Goal: Task Accomplishment & Management: Manage account settings

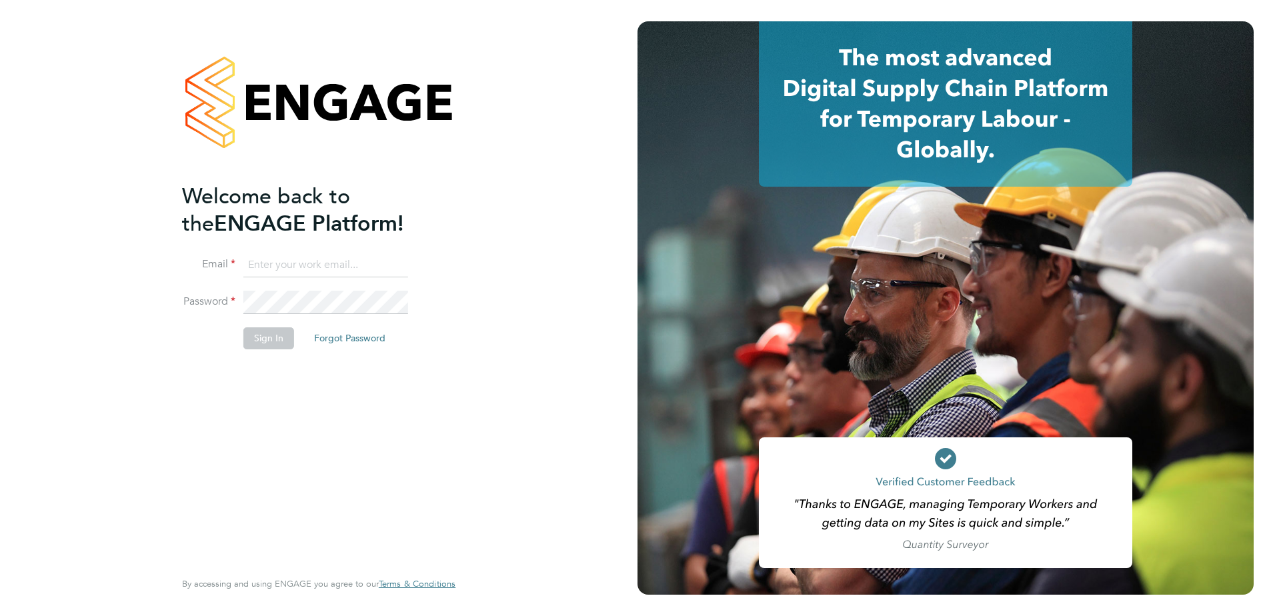
type input "[EMAIL_ADDRESS][DOMAIN_NAME]"
click at [260, 345] on button "Sign In" at bounding box center [268, 338] width 51 height 21
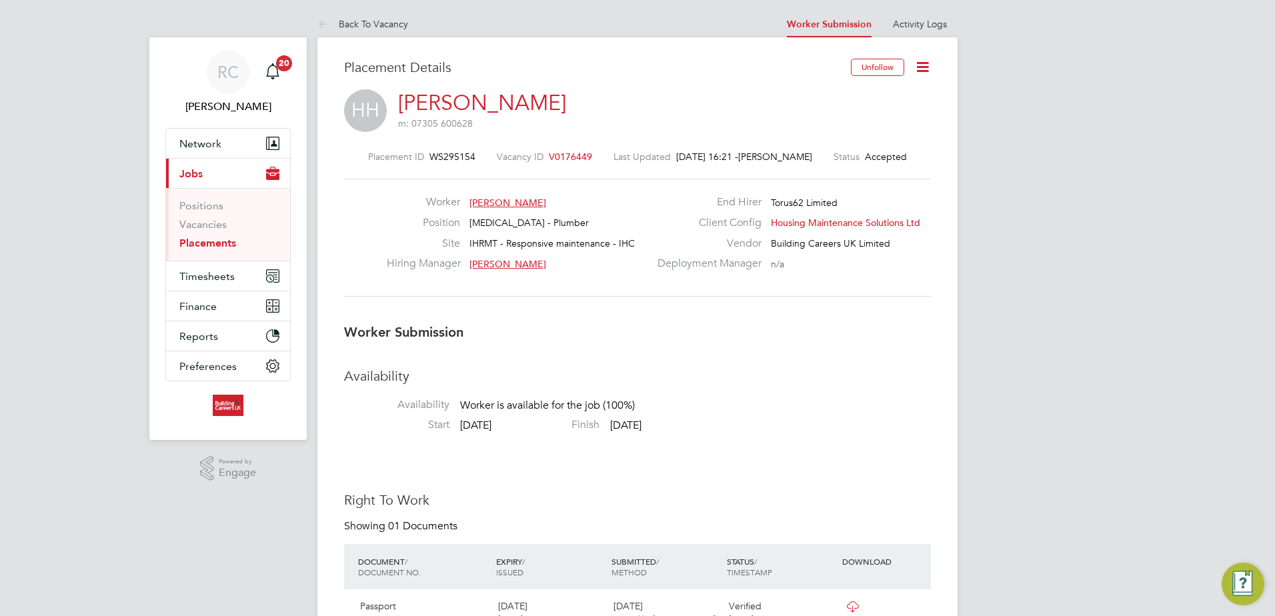
click at [917, 70] on icon at bounding box center [923, 67] width 17 height 17
click at [824, 165] on li "Confirm" at bounding box center [866, 162] width 123 height 19
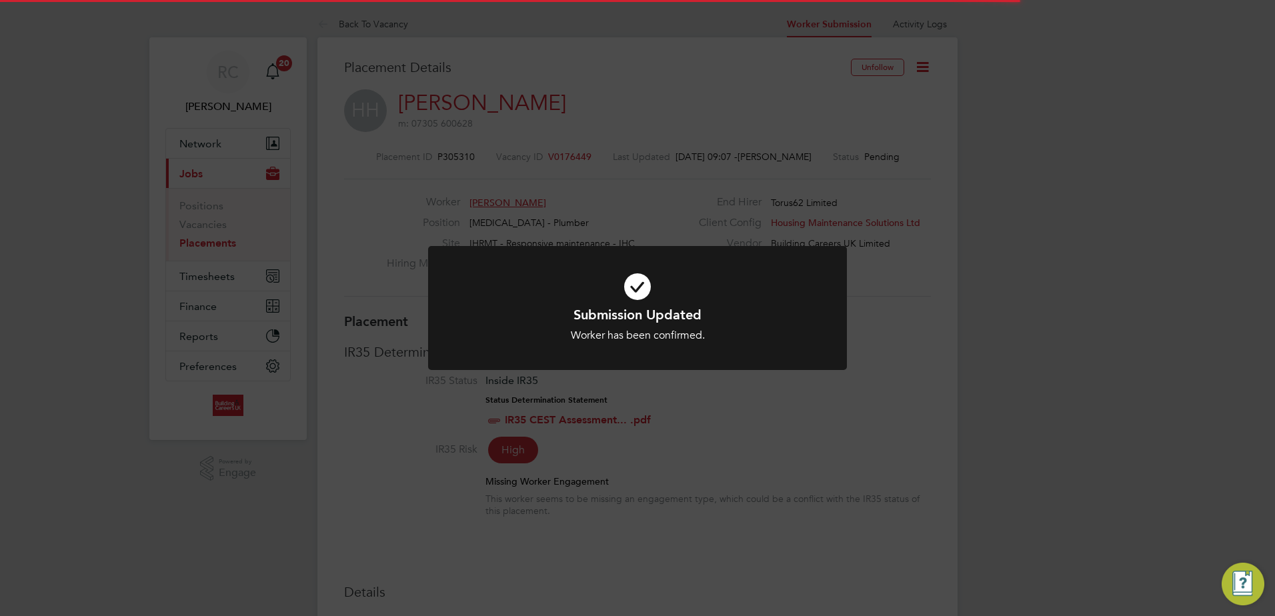
scroll to position [13, 98]
click at [640, 298] on icon at bounding box center [637, 287] width 347 height 52
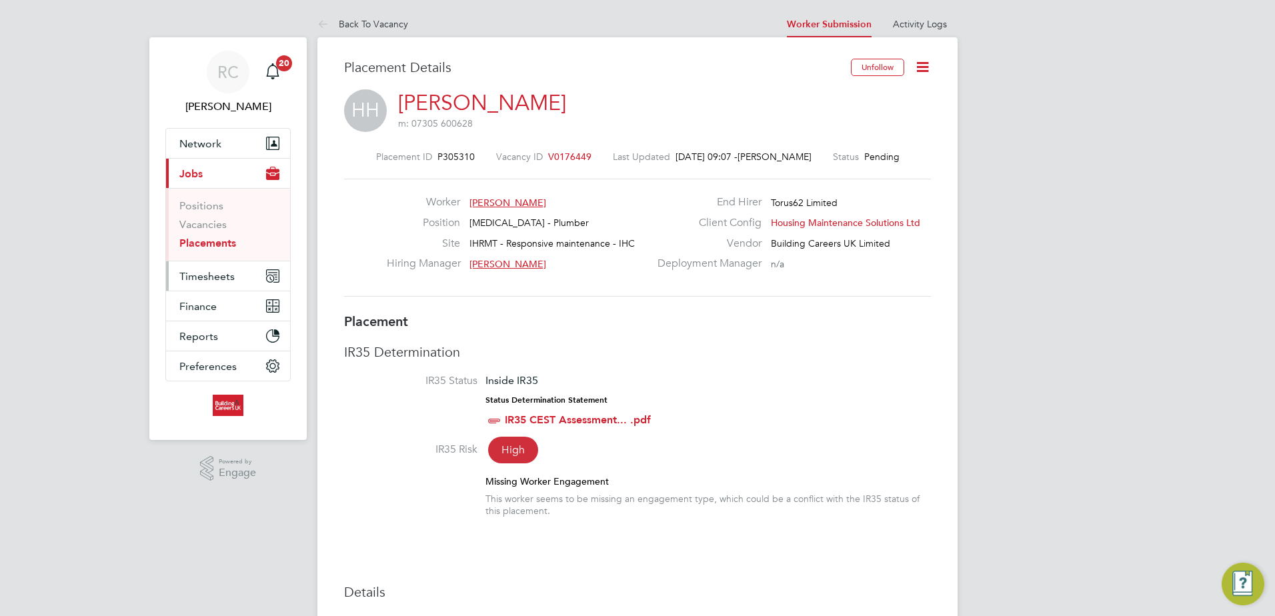
click at [235, 276] on button "Timesheets" at bounding box center [228, 275] width 124 height 29
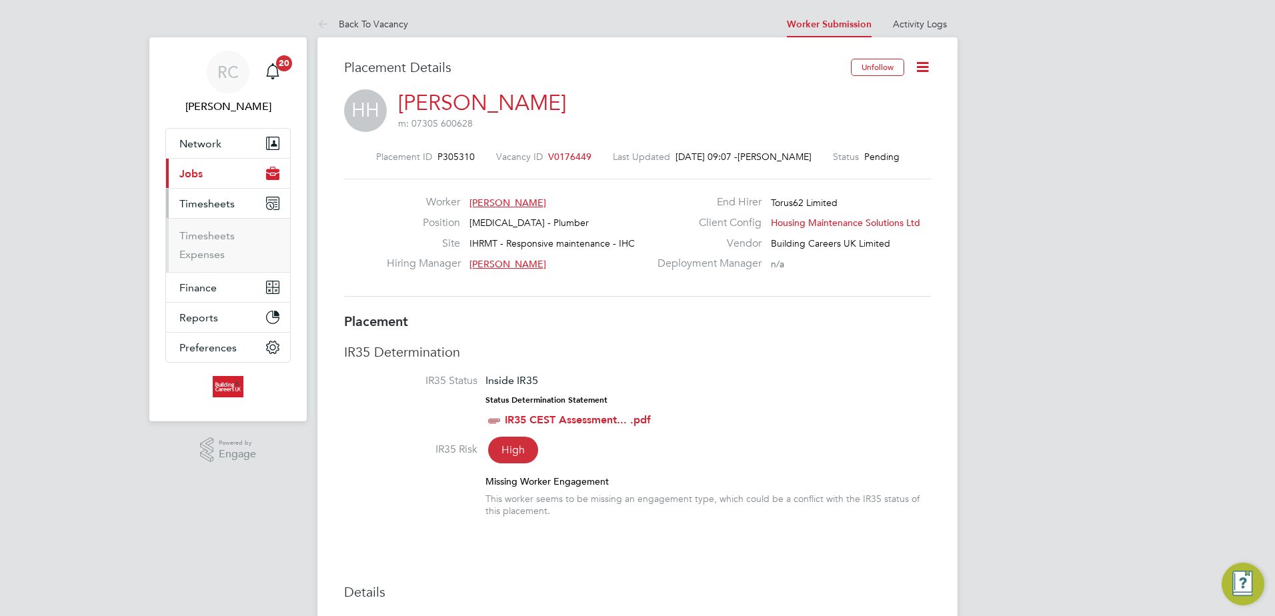
click at [216, 181] on button "Current page: Jobs" at bounding box center [228, 173] width 124 height 29
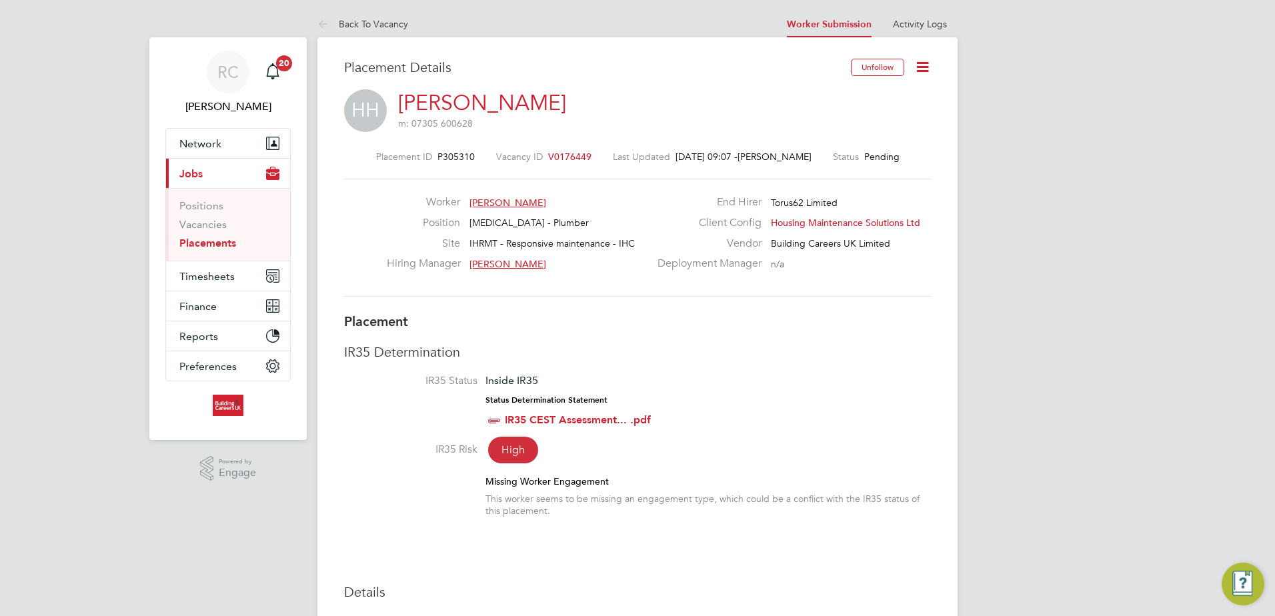
click at [215, 239] on link "Placements" at bounding box center [207, 243] width 57 height 13
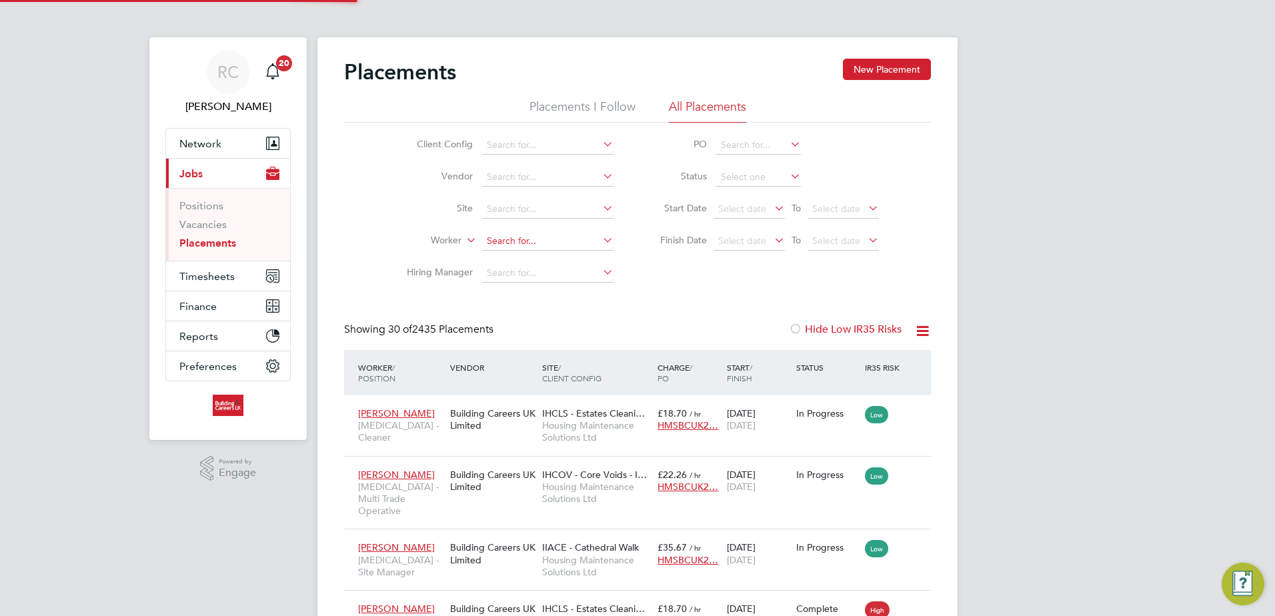
click at [526, 240] on input at bounding box center [547, 241] width 131 height 19
click at [537, 253] on li "Henk Ha ttingh" at bounding box center [548, 259] width 133 height 18
type input "Henk Hattingh"
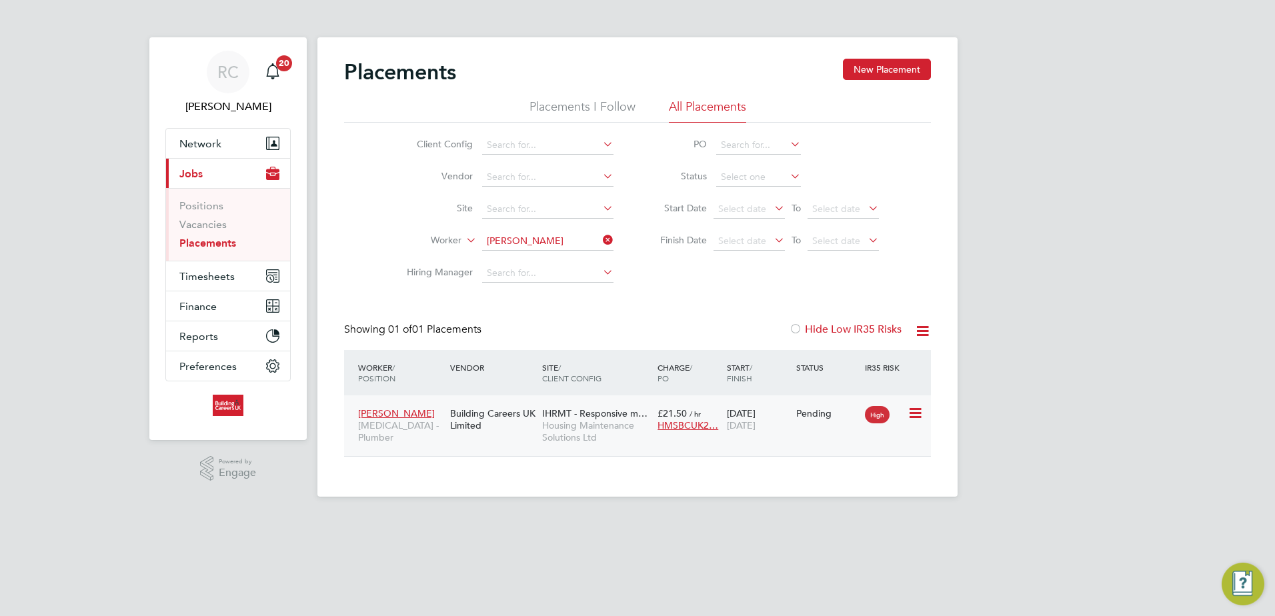
click at [917, 412] on icon at bounding box center [914, 414] width 13 height 16
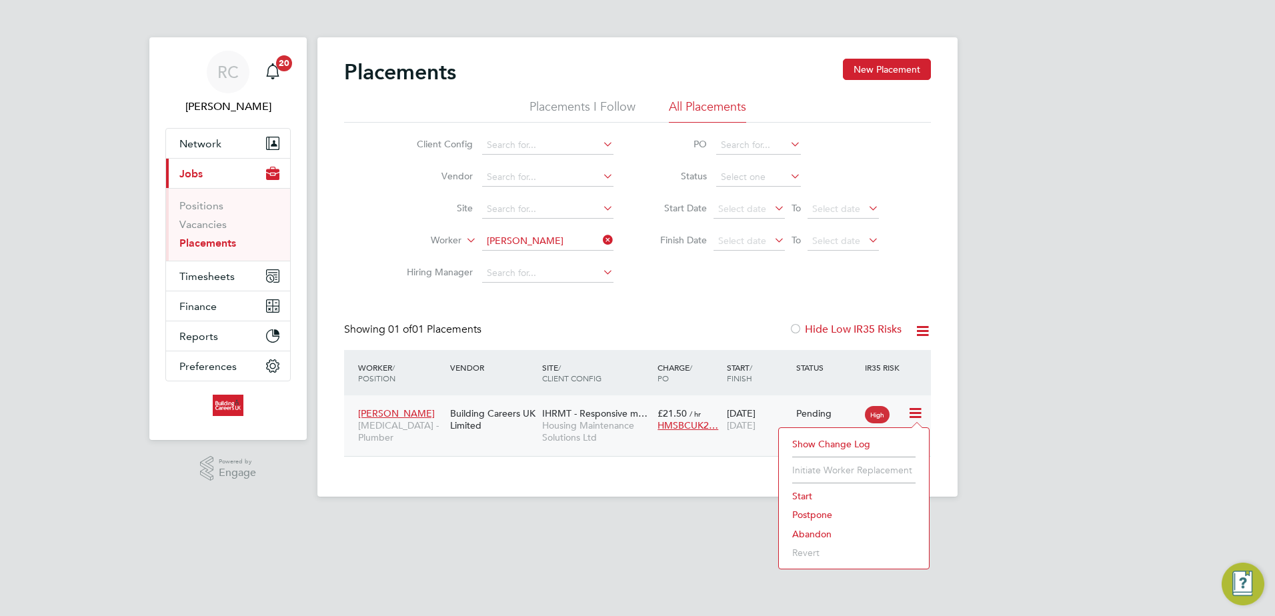
click at [801, 495] on li "Start" at bounding box center [854, 496] width 137 height 19
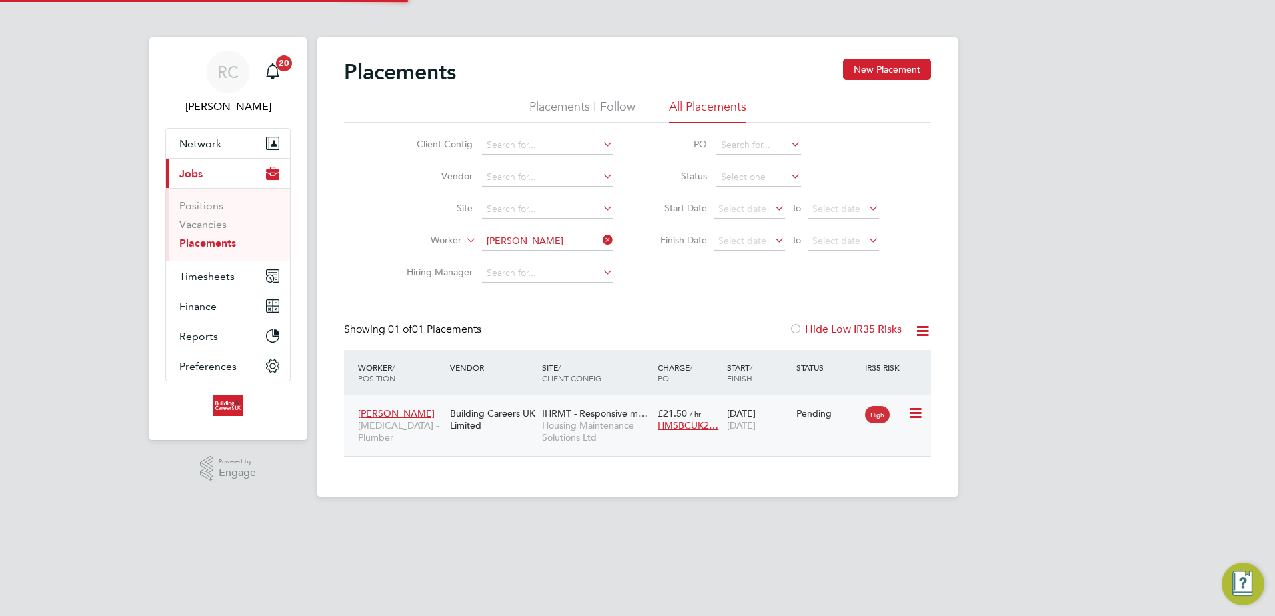
type input "Mark Haley"
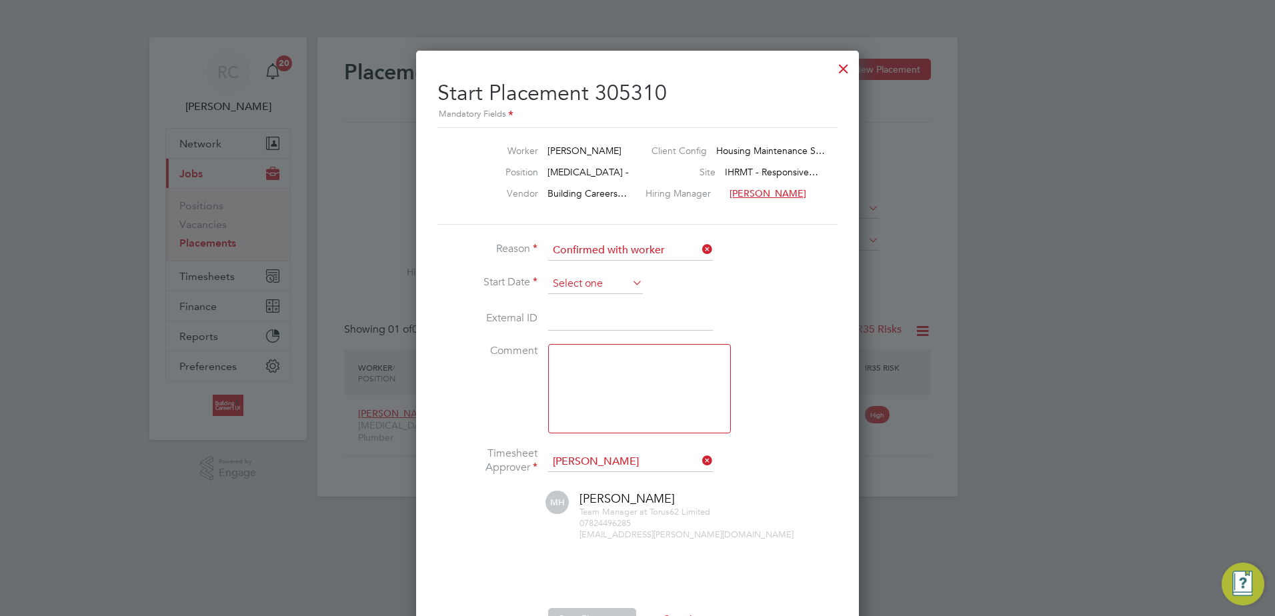
click at [610, 278] on input at bounding box center [595, 284] width 95 height 20
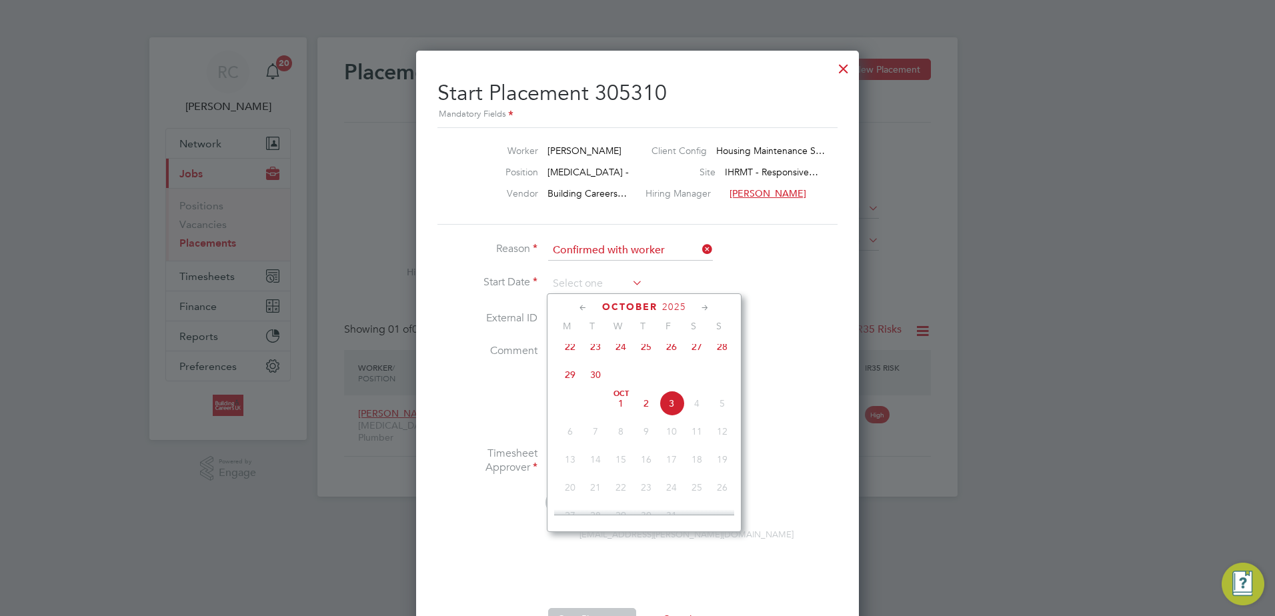
click at [623, 398] on span "Oct" at bounding box center [620, 394] width 25 height 7
type input "01 Oct 2025"
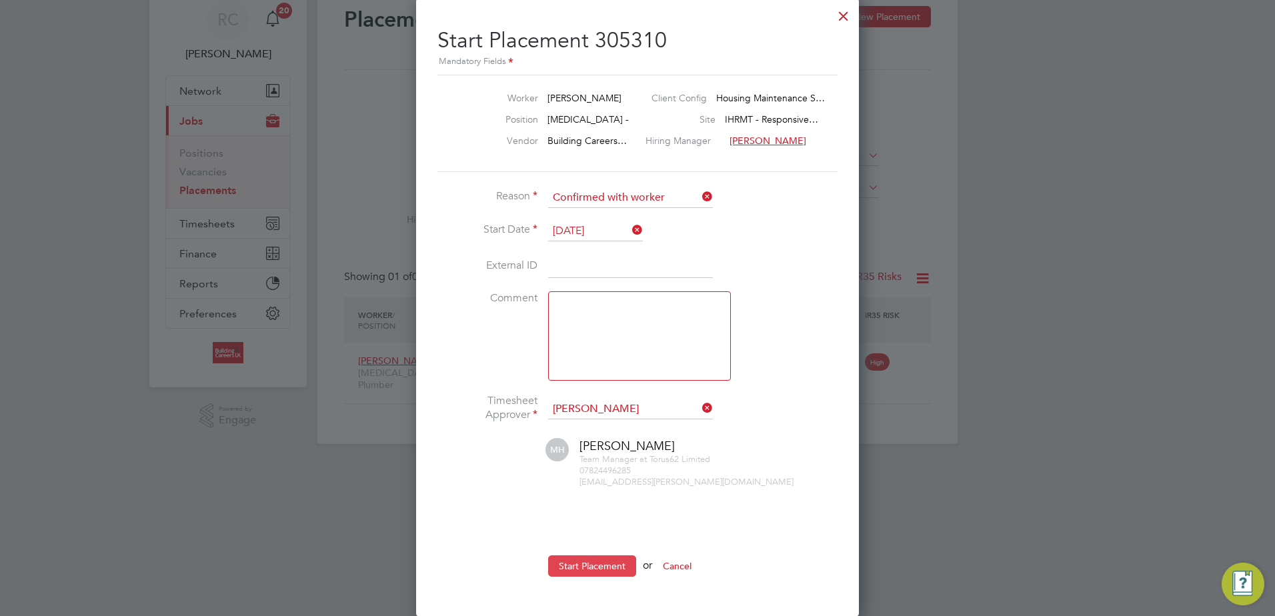
click at [620, 562] on button "Start Placement" at bounding box center [592, 566] width 88 height 21
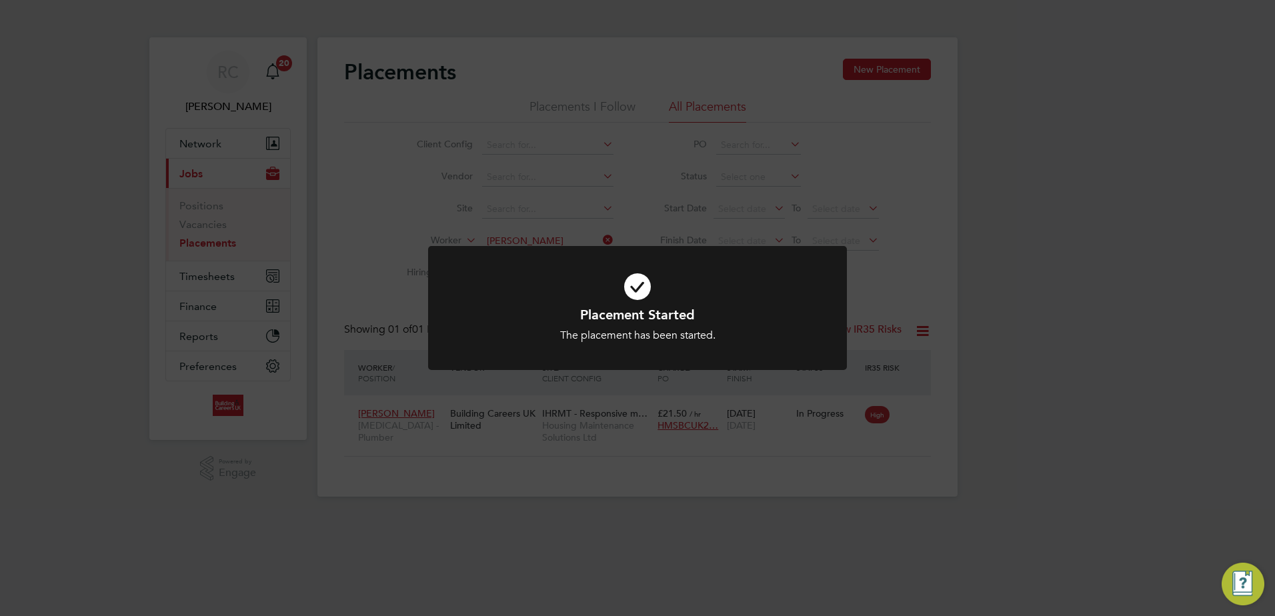
click at [632, 292] on icon at bounding box center [637, 287] width 347 height 52
